Goal: Check status: Check status

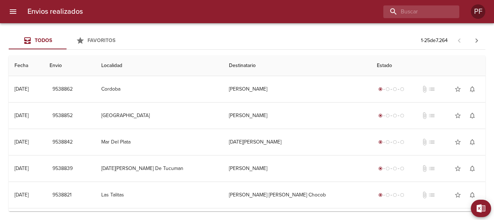
click at [14, 10] on icon "menu" at bounding box center [13, 11] width 7 height 4
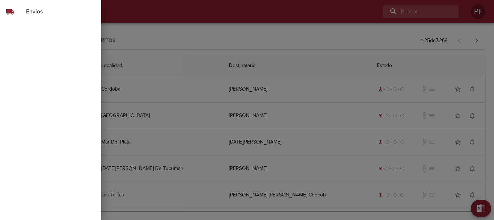
click at [243, 31] on div at bounding box center [247, 110] width 494 height 220
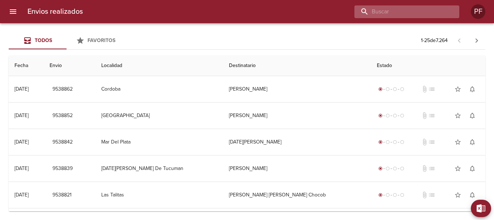
paste input "9491893"
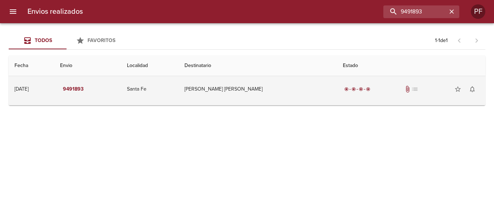
click at [264, 92] on td "[PERSON_NAME] [PERSON_NAME]" at bounding box center [258, 89] width 158 height 26
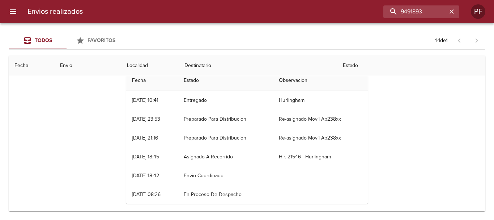
click at [225, 63] on th "Destinatario" at bounding box center [258, 65] width 158 height 21
click at [209, 81] on th "Estado" at bounding box center [225, 80] width 95 height 21
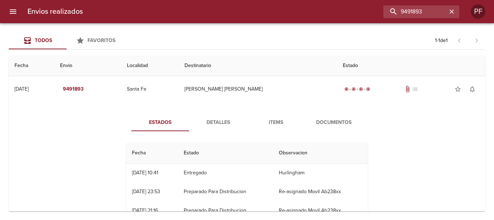
click at [337, 65] on th "Estado" at bounding box center [411, 65] width 148 height 21
click at [220, 123] on span "Detalles" at bounding box center [218, 122] width 49 height 9
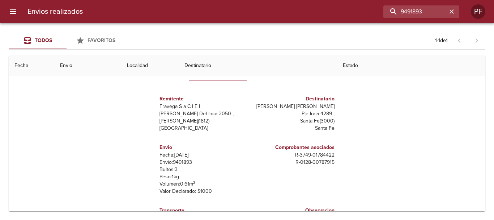
scroll to position [72, 0]
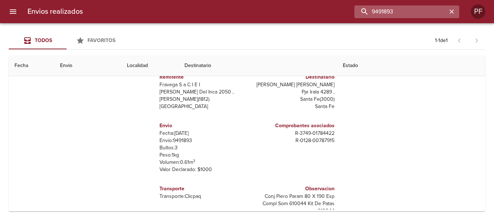
click at [418, 11] on input "9491893" at bounding box center [401, 11] width 93 height 13
paste input "505861"
type input "9505861"
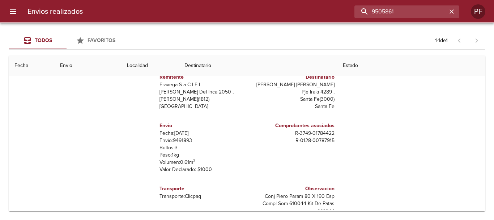
scroll to position [0, 0]
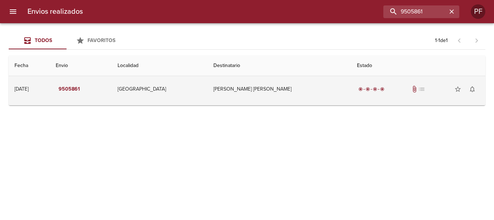
click at [268, 88] on td "[PERSON_NAME] [PERSON_NAME]" at bounding box center [279, 89] width 143 height 26
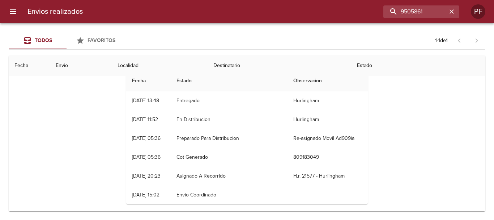
scroll to position [72, 0]
click at [238, 66] on th "Destinatario" at bounding box center [279, 65] width 143 height 21
drag, startPoint x: 238, startPoint y: 63, endPoint x: 215, endPoint y: 78, distance: 28.2
click at [238, 63] on th "Destinatario" at bounding box center [279, 65] width 143 height 21
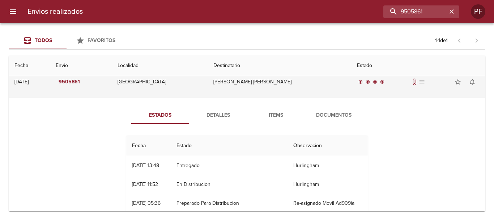
scroll to position [0, 0]
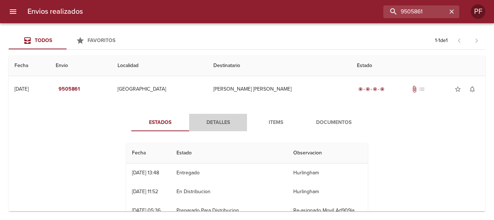
click at [219, 119] on span "Detalles" at bounding box center [218, 122] width 49 height 9
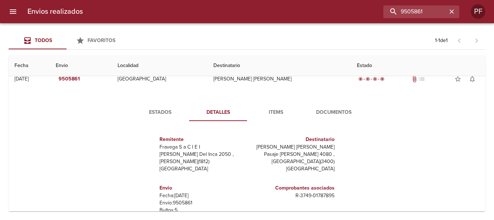
scroll to position [7, 0]
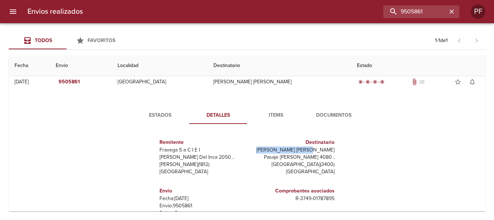
drag, startPoint x: 280, startPoint y: 150, endPoint x: 330, endPoint y: 151, distance: 49.6
click at [330, 151] on div "Destinatario [PERSON_NAME] [PERSON_NAME] [STREET_ADDRESS][PERSON_NAME]" at bounding box center [292, 156] width 90 height 48
copy p "[PERSON_NAME] [PERSON_NAME]"
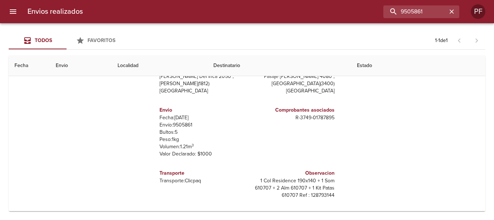
scroll to position [11, 0]
